Goal: Check status: Check status

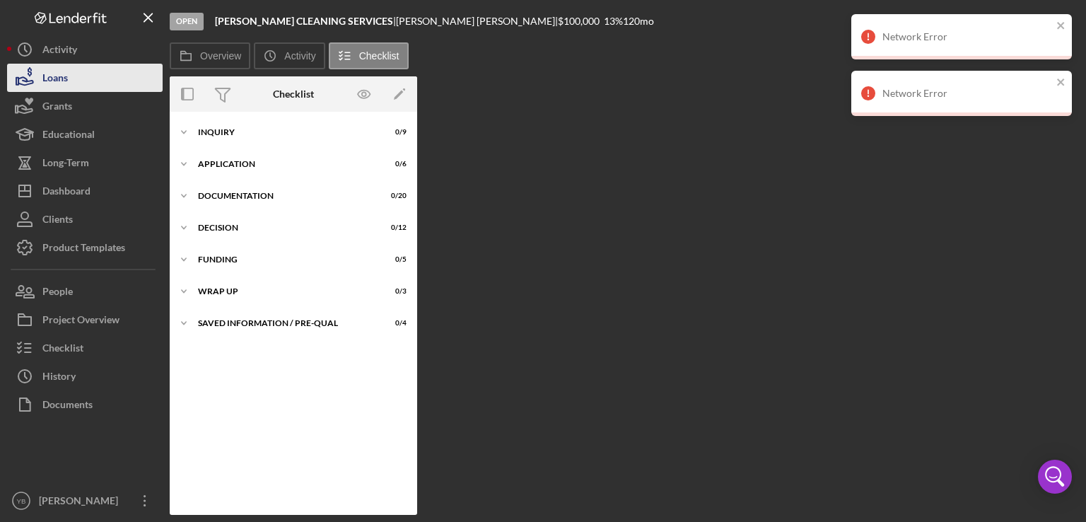
click at [58, 83] on div "Loans" at bounding box center [54, 80] width 25 height 32
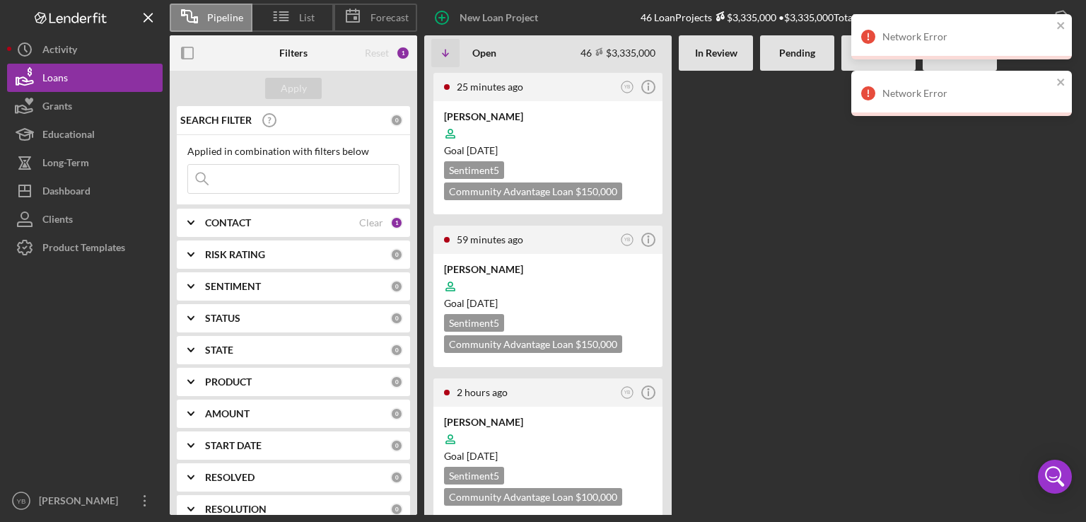
click at [724, 216] on Review at bounding box center [716, 293] width 74 height 444
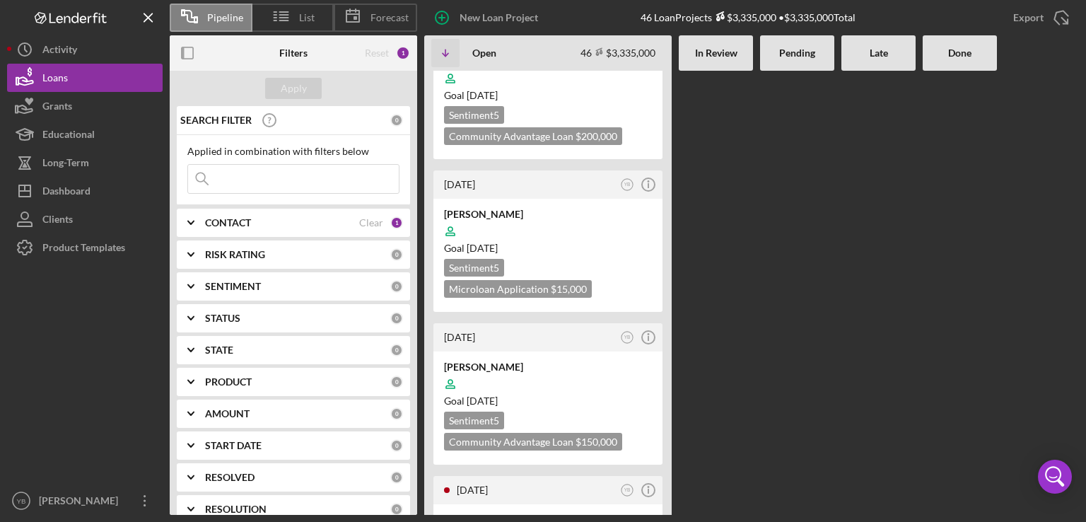
scroll to position [1386, 0]
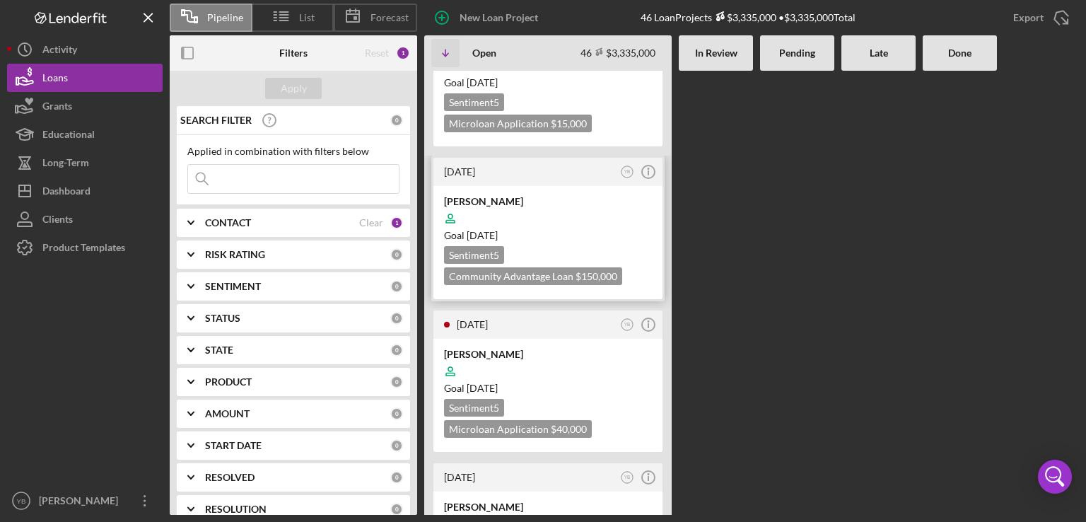
click at [575, 205] on div at bounding box center [548, 218] width 208 height 27
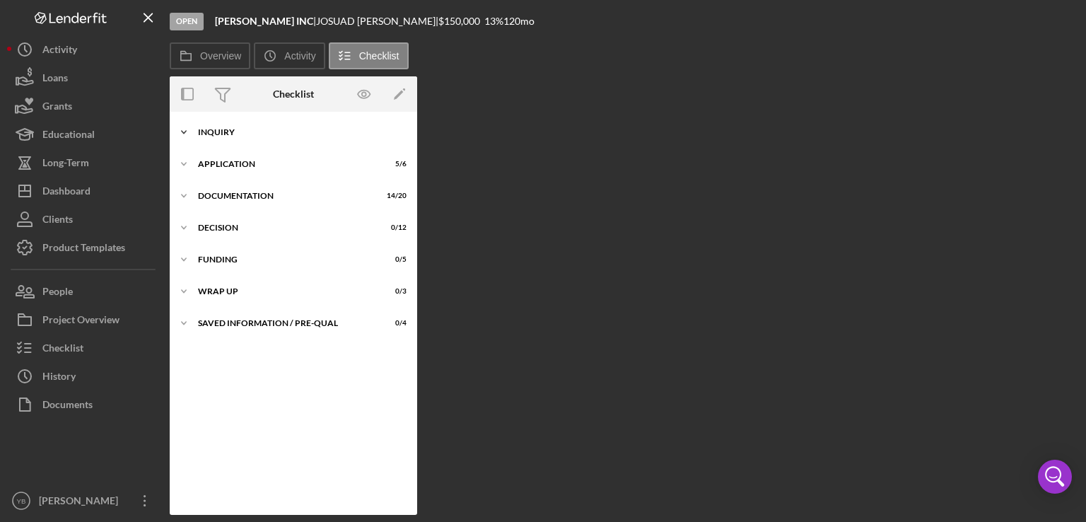
click at [221, 136] on div "Icon/Expander Inquiry 9 / 9" at bounding box center [293, 132] width 247 height 28
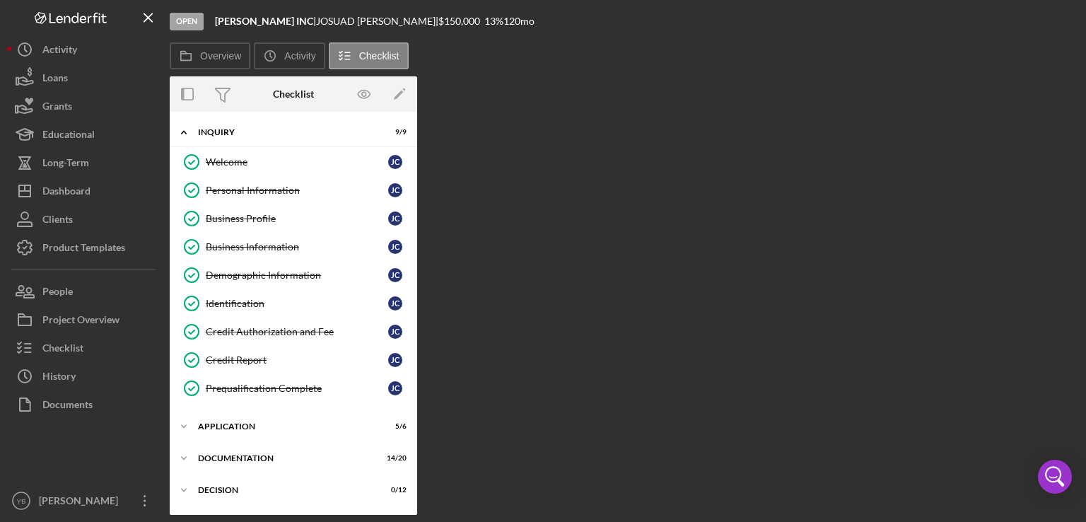
drag, startPoint x: 417, startPoint y: 434, endPoint x: 428, endPoint y: 520, distance: 86.9
click at [428, 520] on div "Open [PERSON_NAME] INC | [PERSON_NAME] | $150,000 $150,000 13 % 120 mo Overview…" at bounding box center [543, 261] width 1086 height 522
click at [262, 425] on div "Application" at bounding box center [298, 426] width 201 height 8
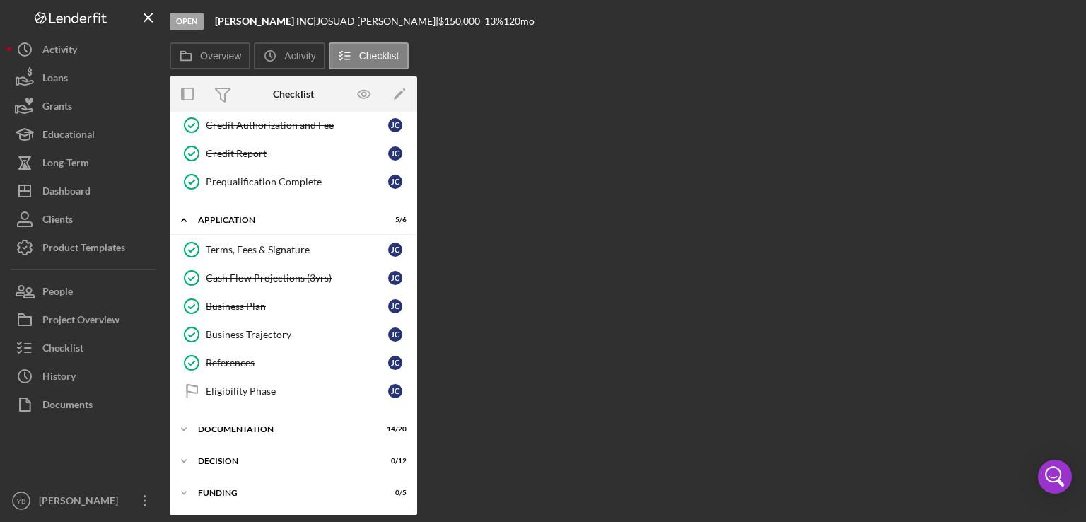
scroll to position [266, 0]
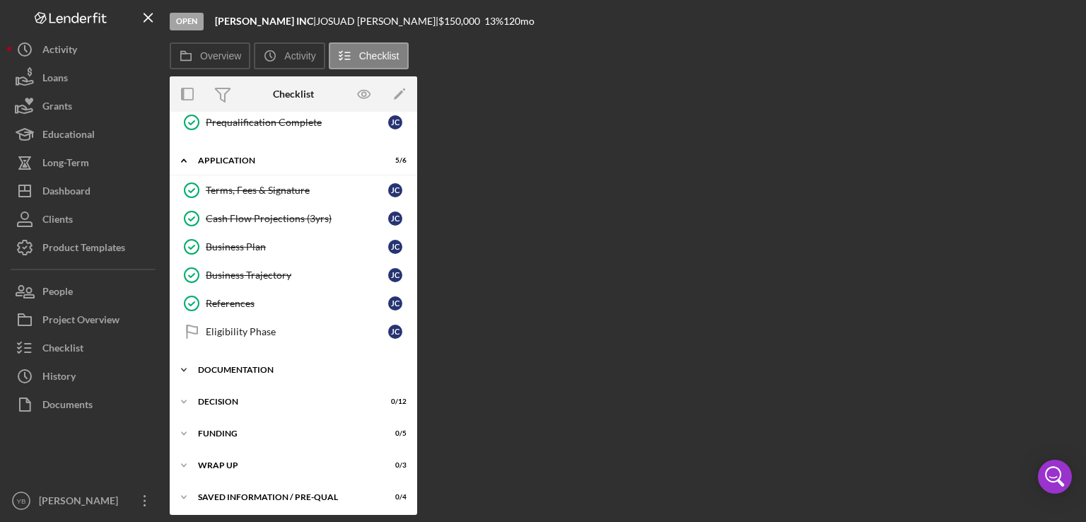
click at [256, 367] on div "Documentation" at bounding box center [298, 369] width 201 height 8
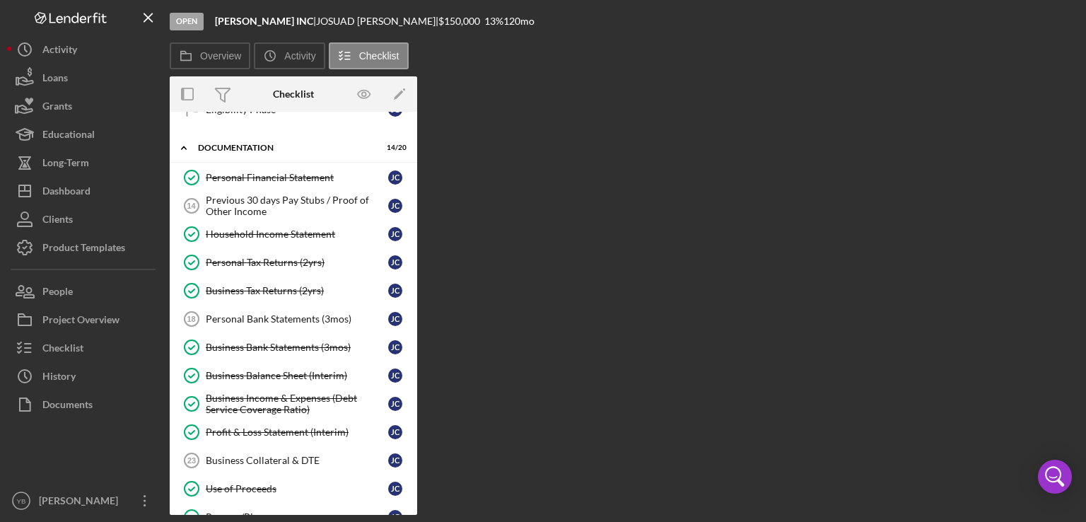
scroll to position [528, 0]
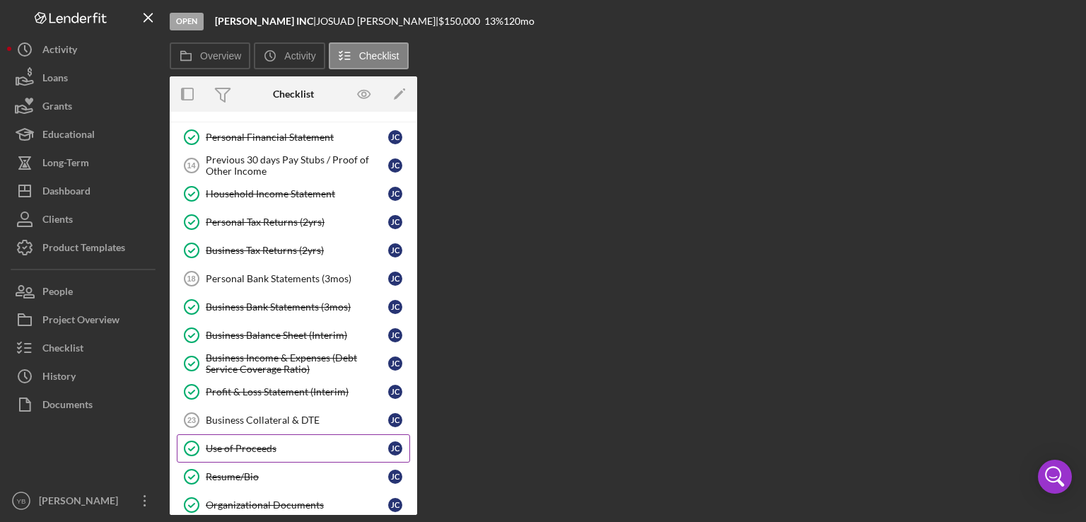
click at [246, 443] on div "Use of Proceeds" at bounding box center [297, 448] width 182 height 11
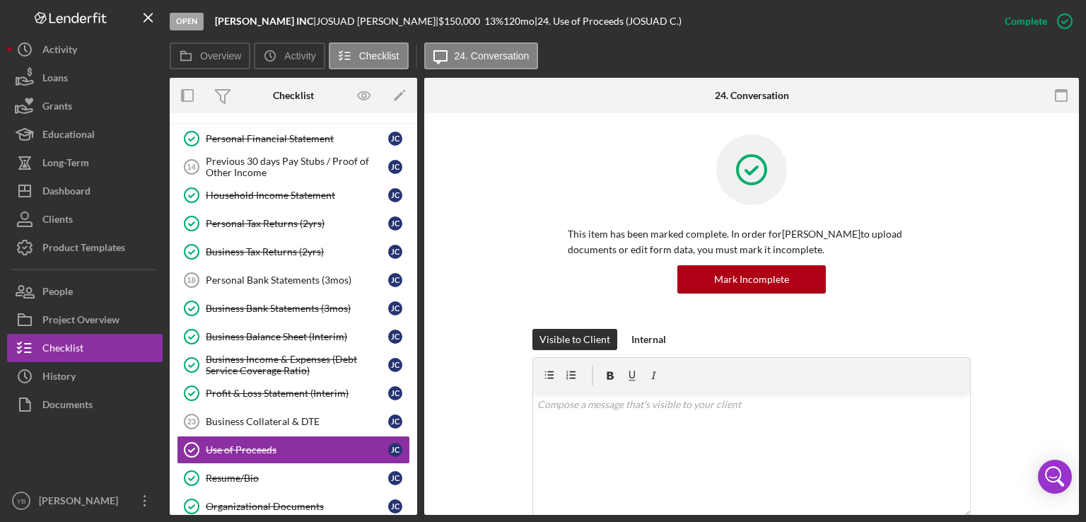
click at [983, 291] on div "This item has been marked complete. In order for [PERSON_NAME] to upload docume…" at bounding box center [751, 231] width 612 height 194
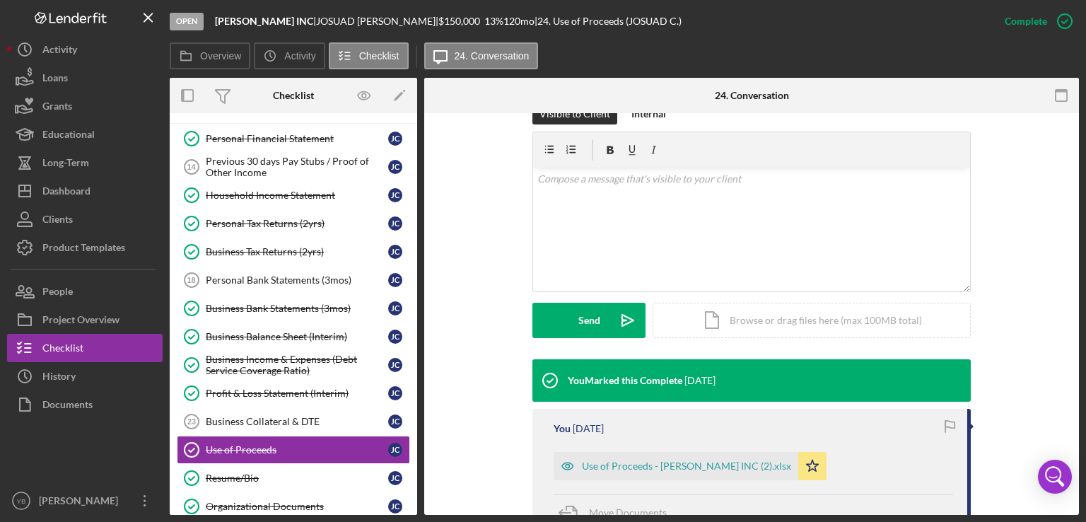
scroll to position [283, 0]
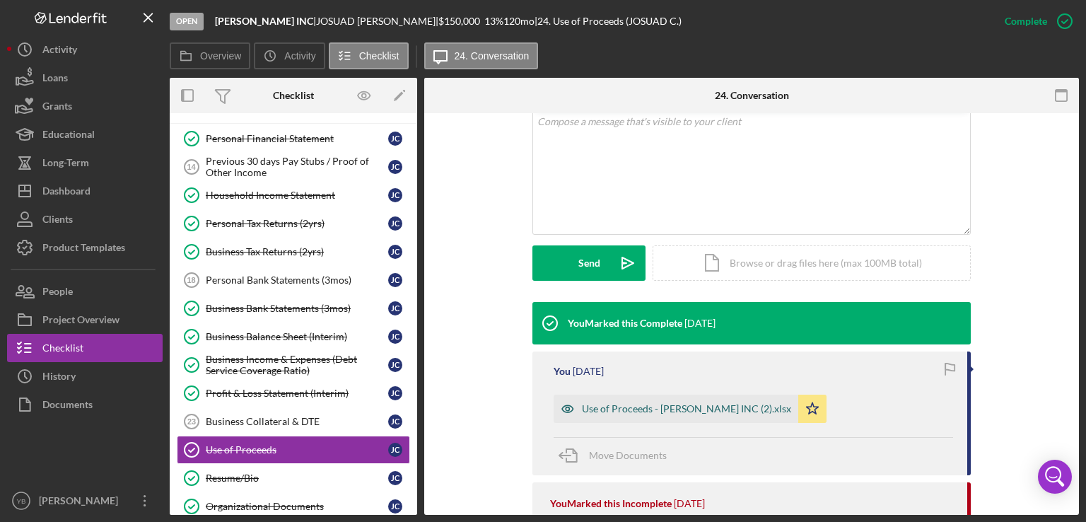
click at [701, 408] on div "Use of Proceeds - [PERSON_NAME] INC (2).xlsx" at bounding box center [686, 408] width 209 height 11
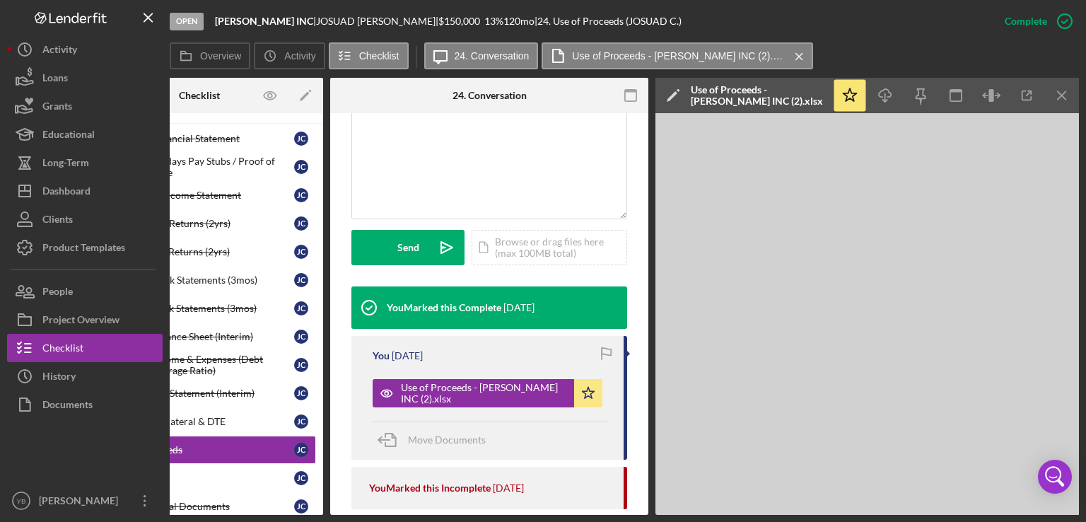
scroll to position [0, 0]
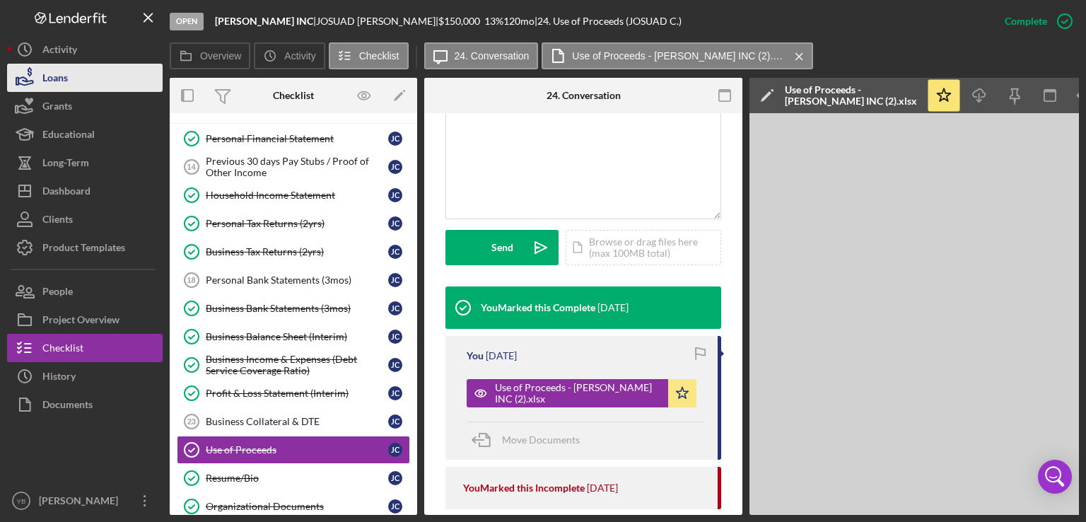
click at [91, 78] on button "Loans" at bounding box center [85, 78] width 156 height 28
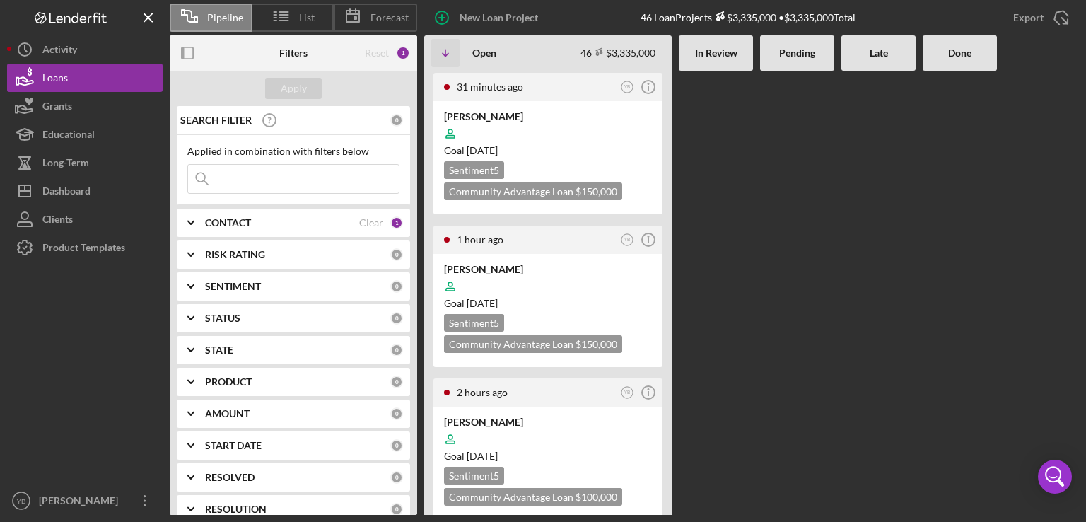
click at [725, 209] on Review at bounding box center [716, 293] width 74 height 444
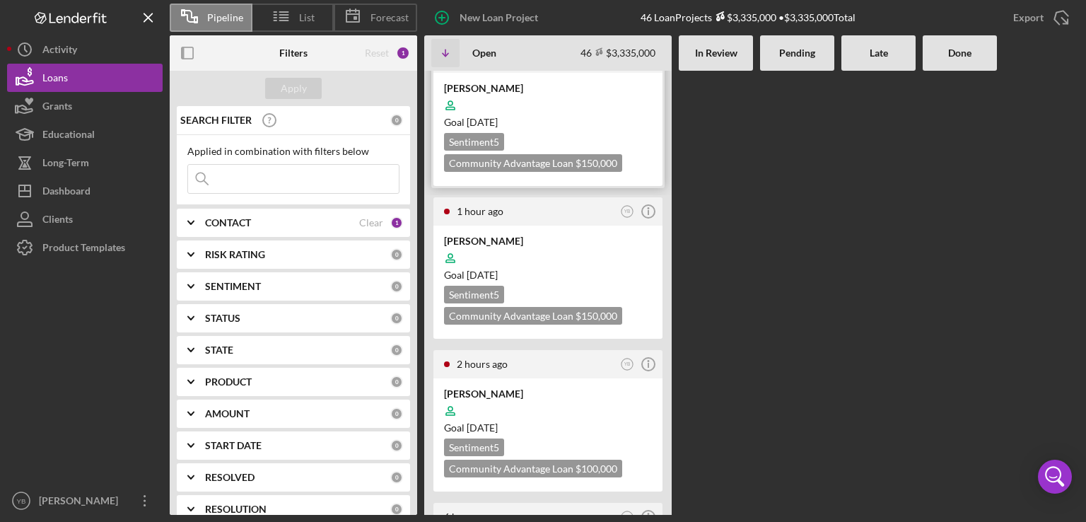
click at [571, 125] on div "Goal [DATE]" at bounding box center [548, 122] width 208 height 14
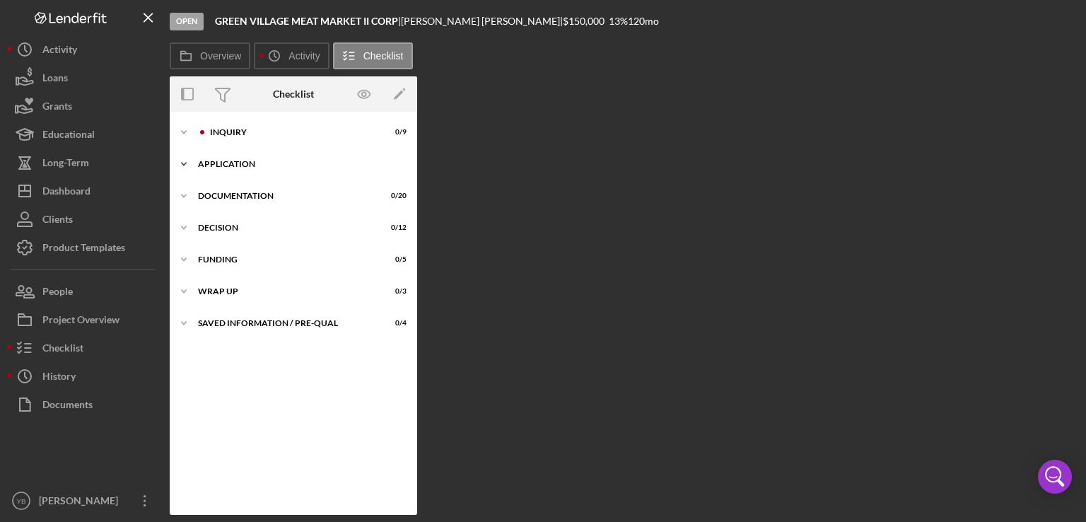
click at [257, 162] on div "Application" at bounding box center [298, 164] width 201 height 8
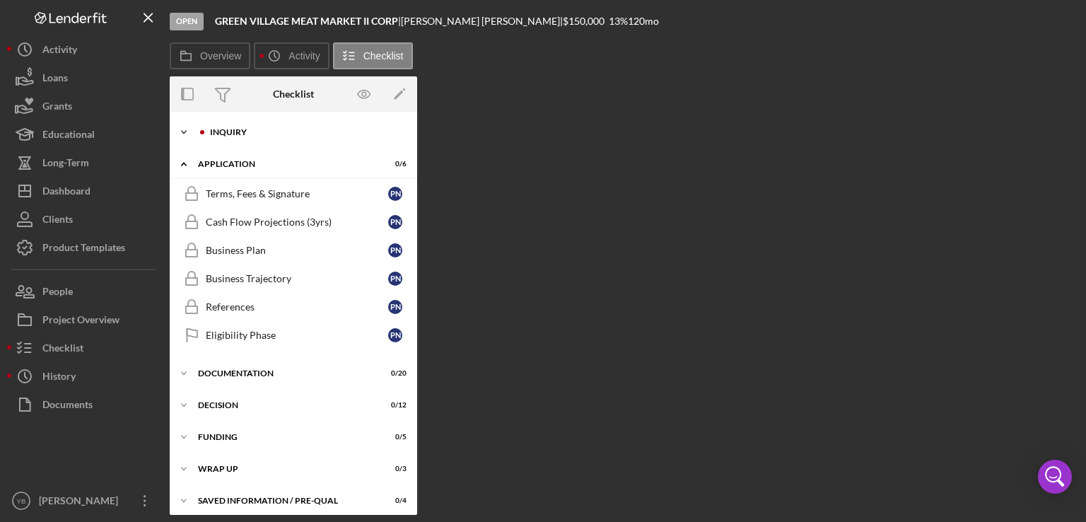
click at [235, 127] on div "Icon/Expander Inquiry 0 / 9" at bounding box center [293, 132] width 247 height 28
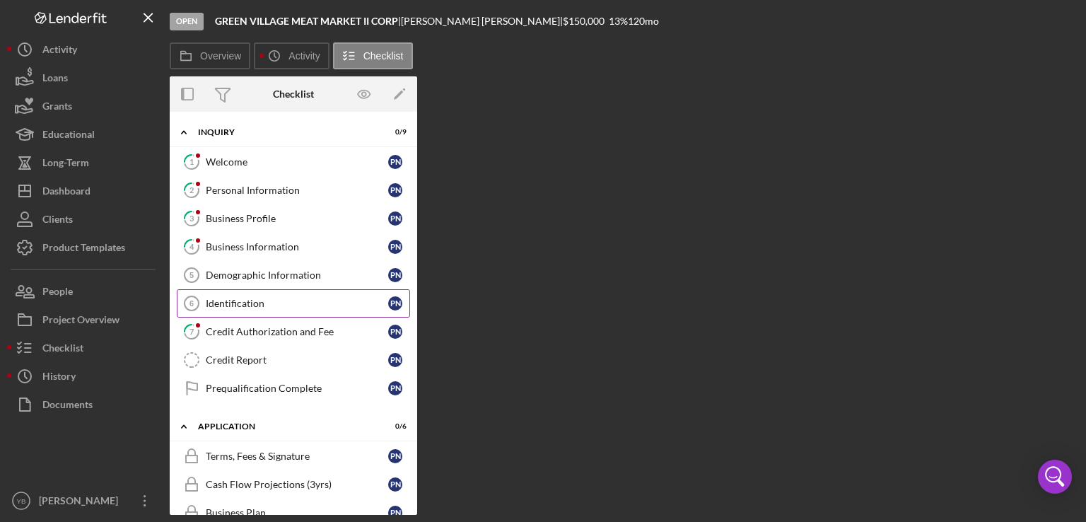
click at [254, 304] on div "Identification" at bounding box center [297, 303] width 182 height 11
